Goal: Transaction & Acquisition: Purchase product/service

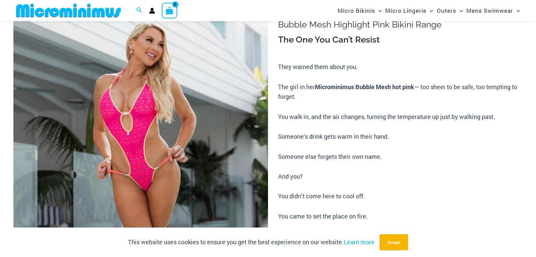
scroll to position [62, 0]
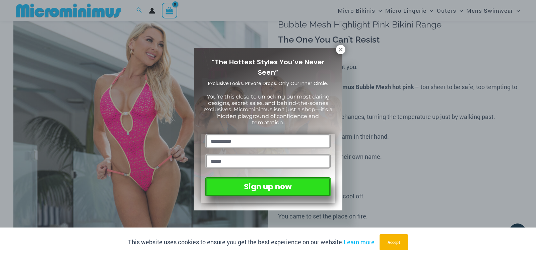
click at [335, 51] on div "“The Hottest Styles You’ve Never Seen” Exclusive Looks. Private Drops. Only Our…" at bounding box center [268, 129] width 148 height 163
click at [339, 50] on icon at bounding box center [341, 50] width 6 height 6
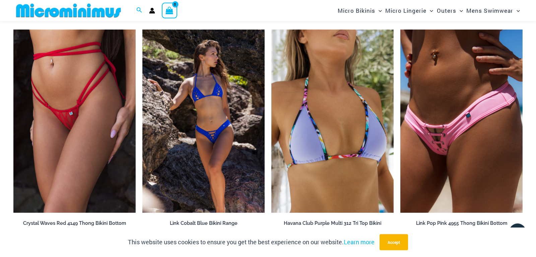
scroll to position [1976, 0]
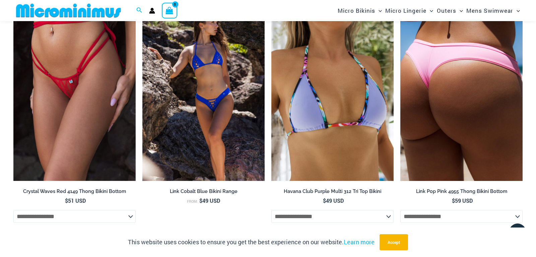
click at [448, 110] on img at bounding box center [461, 90] width 122 height 184
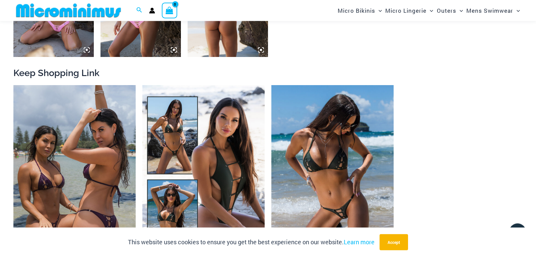
scroll to position [677, 0]
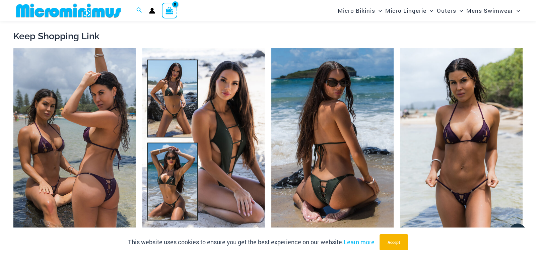
click at [338, 180] on img at bounding box center [332, 140] width 122 height 184
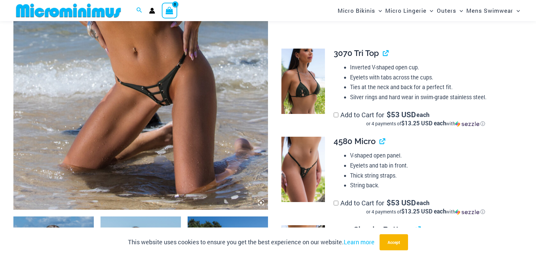
scroll to position [336, 0]
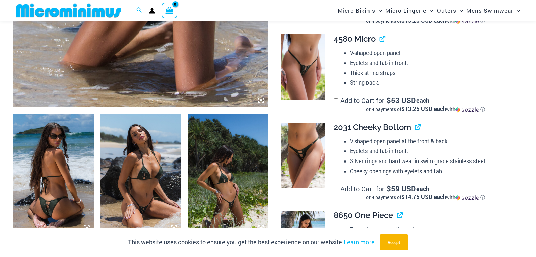
click at [65, 193] on img at bounding box center [53, 174] width 80 height 121
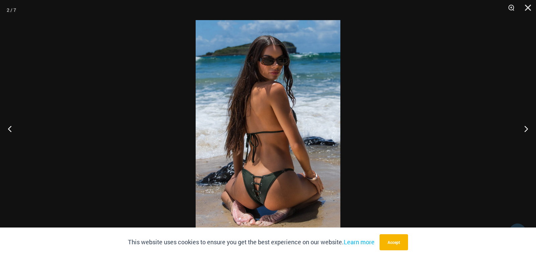
click at [264, 199] on img at bounding box center [268, 128] width 145 height 217
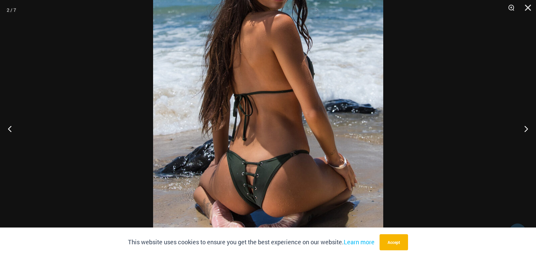
click at [264, 199] on img at bounding box center [268, 86] width 230 height 345
click at [263, 199] on img at bounding box center [268, 86] width 231 height 345
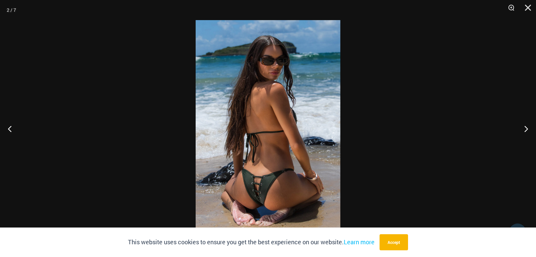
click at [262, 199] on img at bounding box center [268, 128] width 145 height 217
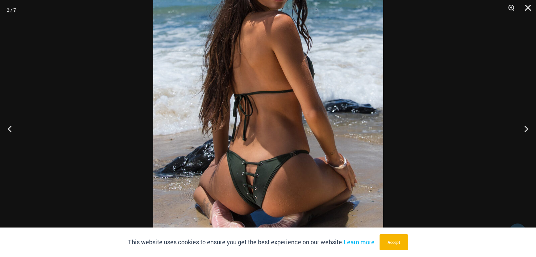
click at [262, 199] on img at bounding box center [268, 86] width 230 height 345
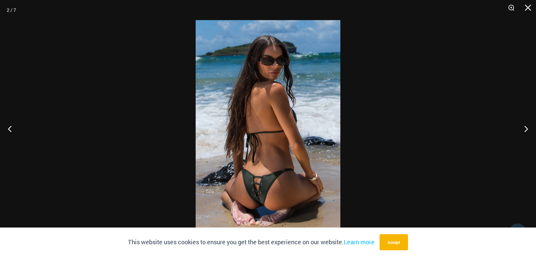
click at [261, 199] on img at bounding box center [268, 128] width 145 height 217
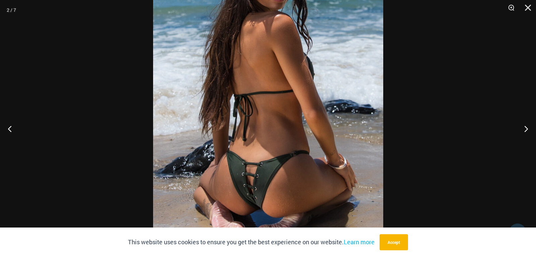
click at [262, 193] on img at bounding box center [268, 86] width 230 height 345
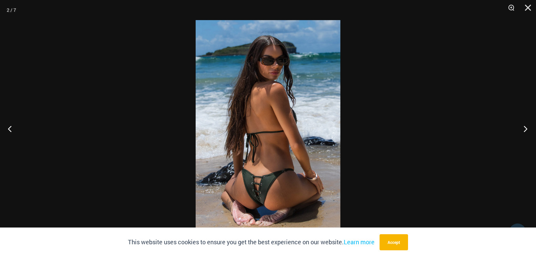
click at [524, 129] on button "Next" at bounding box center [523, 129] width 25 height 34
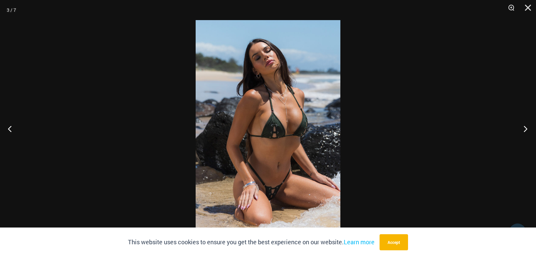
click at [524, 129] on button "Next" at bounding box center [523, 129] width 25 height 34
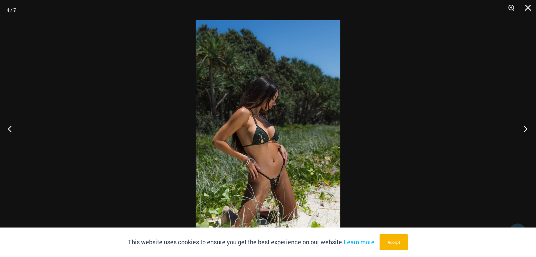
click at [524, 129] on button "Next" at bounding box center [523, 129] width 25 height 34
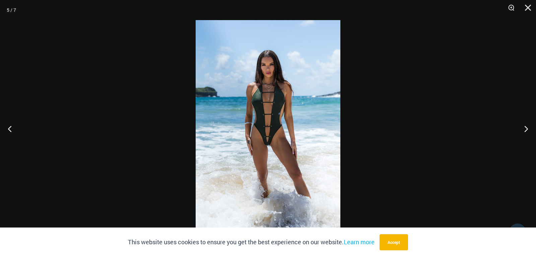
click at [280, 131] on img at bounding box center [268, 128] width 145 height 217
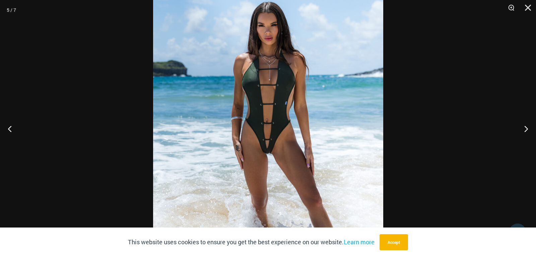
click at [279, 131] on img at bounding box center [268, 126] width 230 height 345
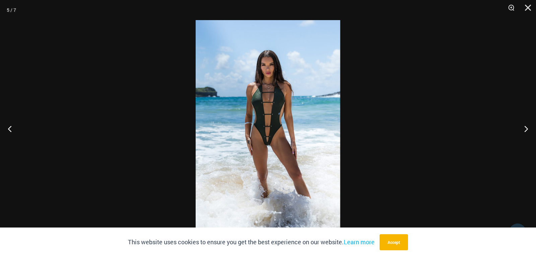
click at [279, 131] on img at bounding box center [268, 128] width 145 height 217
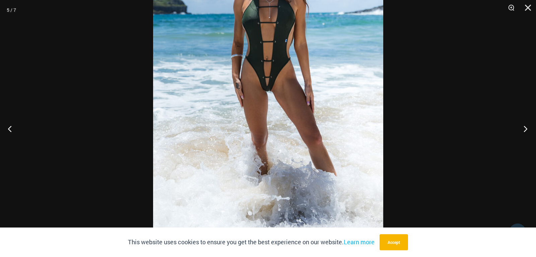
click at [529, 132] on button "Next" at bounding box center [523, 129] width 25 height 34
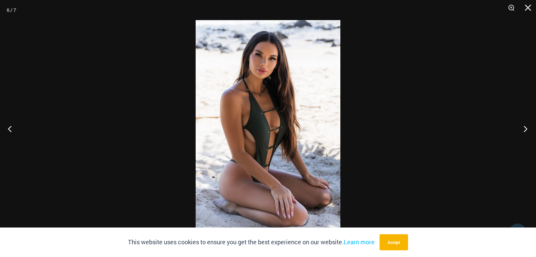
click at [529, 132] on button "Next" at bounding box center [523, 129] width 25 height 34
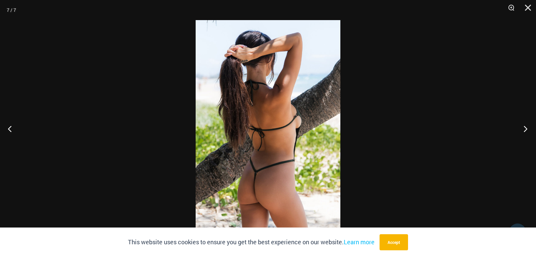
click at [529, 132] on button "Next" at bounding box center [523, 129] width 25 height 34
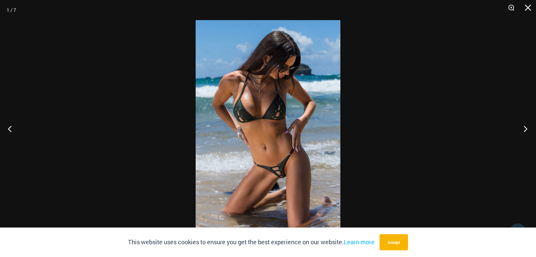
click at [529, 132] on button "Next" at bounding box center [523, 129] width 25 height 34
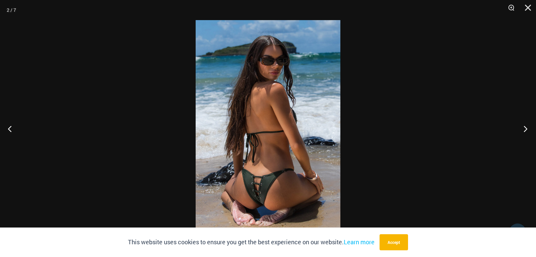
click at [529, 132] on button "Next" at bounding box center [523, 129] width 25 height 34
